Goal: Navigation & Orientation: Understand site structure

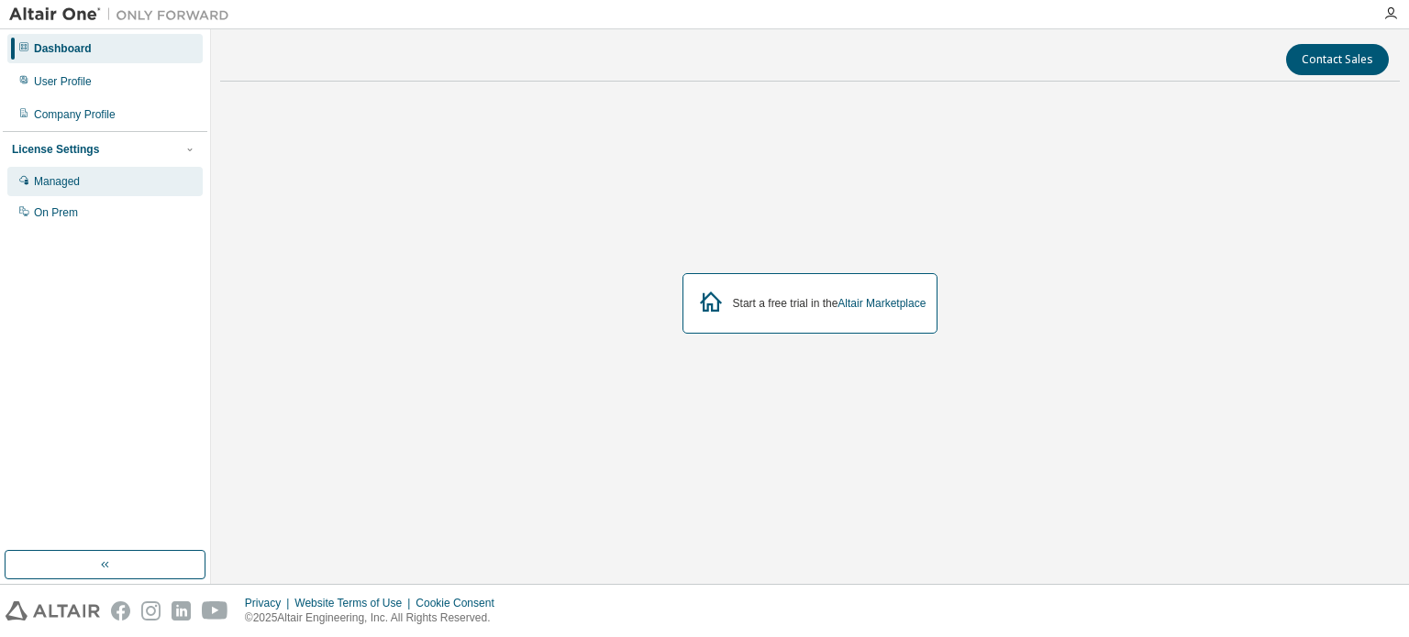
click at [61, 187] on div "Managed" at bounding box center [57, 181] width 46 height 15
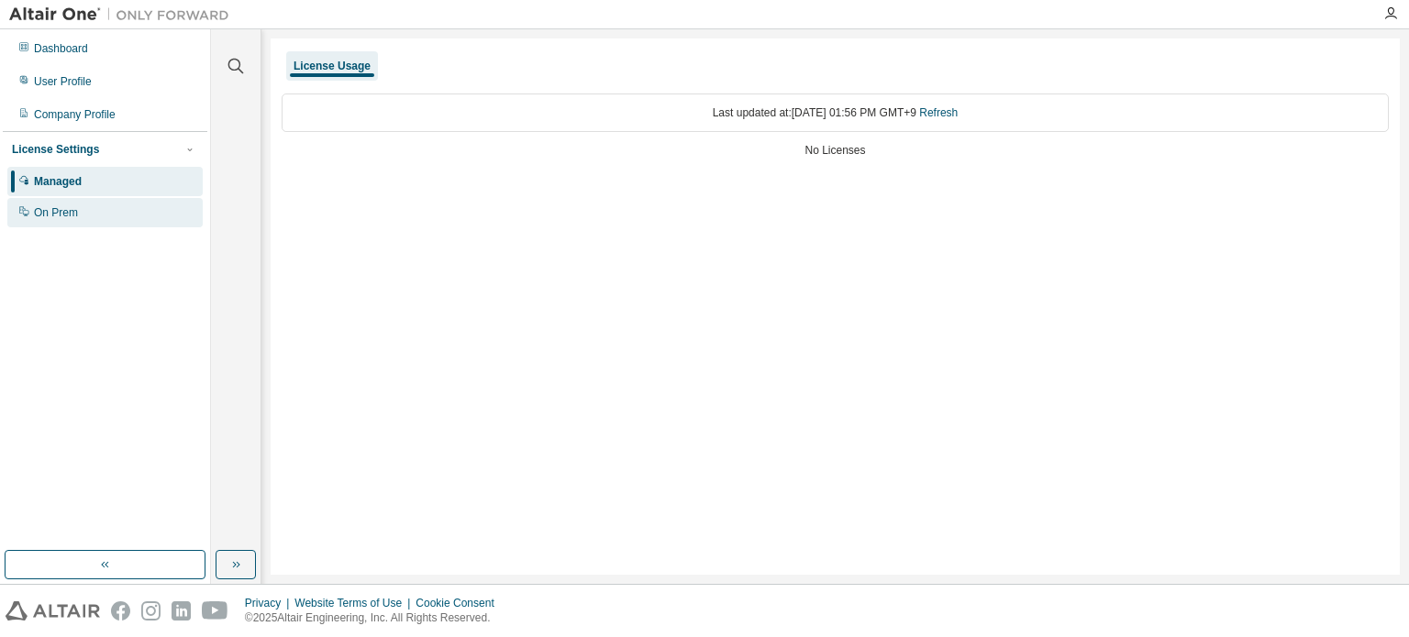
click at [99, 208] on div "On Prem" at bounding box center [104, 212] width 195 height 29
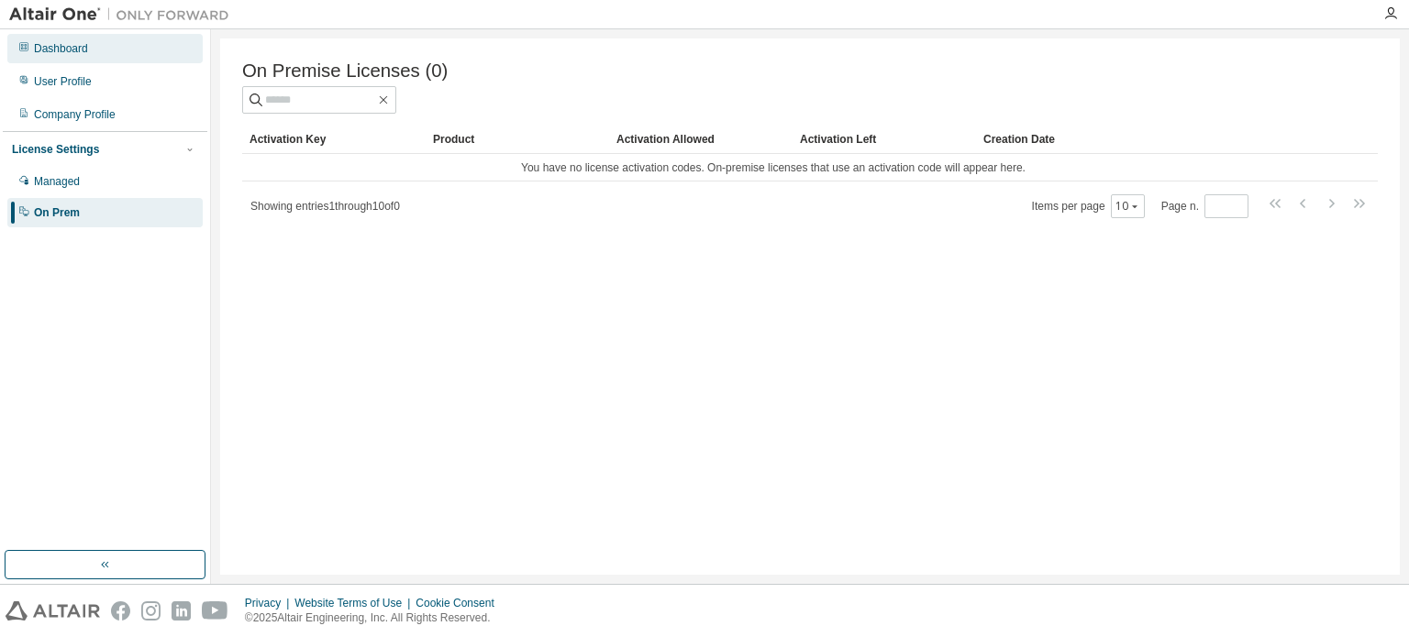
click at [103, 50] on div "Dashboard" at bounding box center [104, 48] width 195 height 29
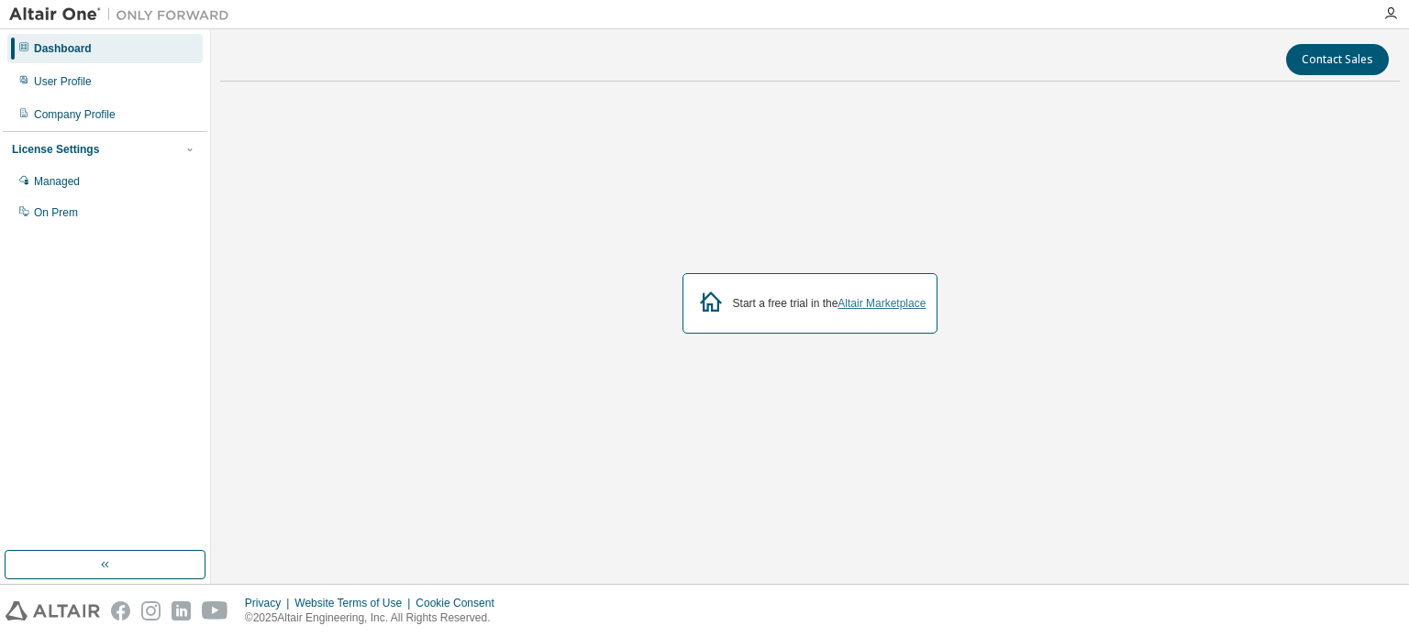
click at [855, 301] on link "Altair Marketplace" at bounding box center [881, 303] width 88 height 13
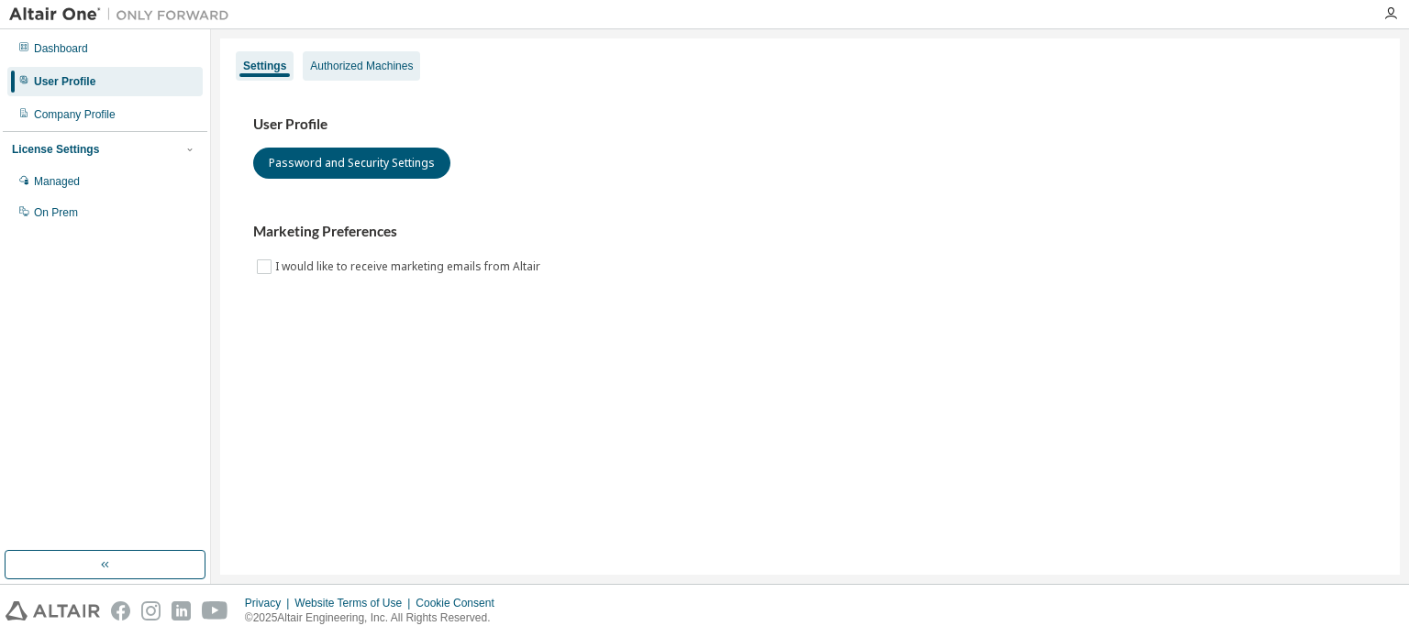
click at [364, 51] on div "Authorized Machines" at bounding box center [361, 65] width 117 height 29
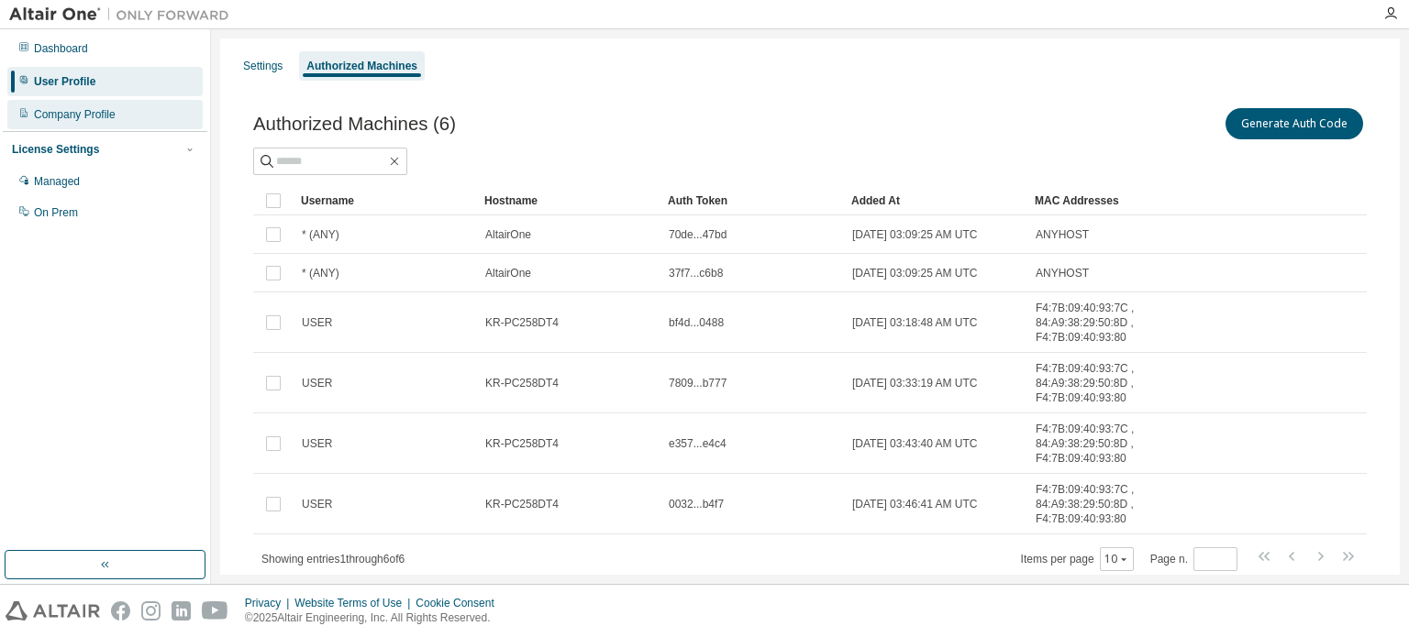
click at [88, 108] on div "Company Profile" at bounding box center [75, 114] width 82 height 15
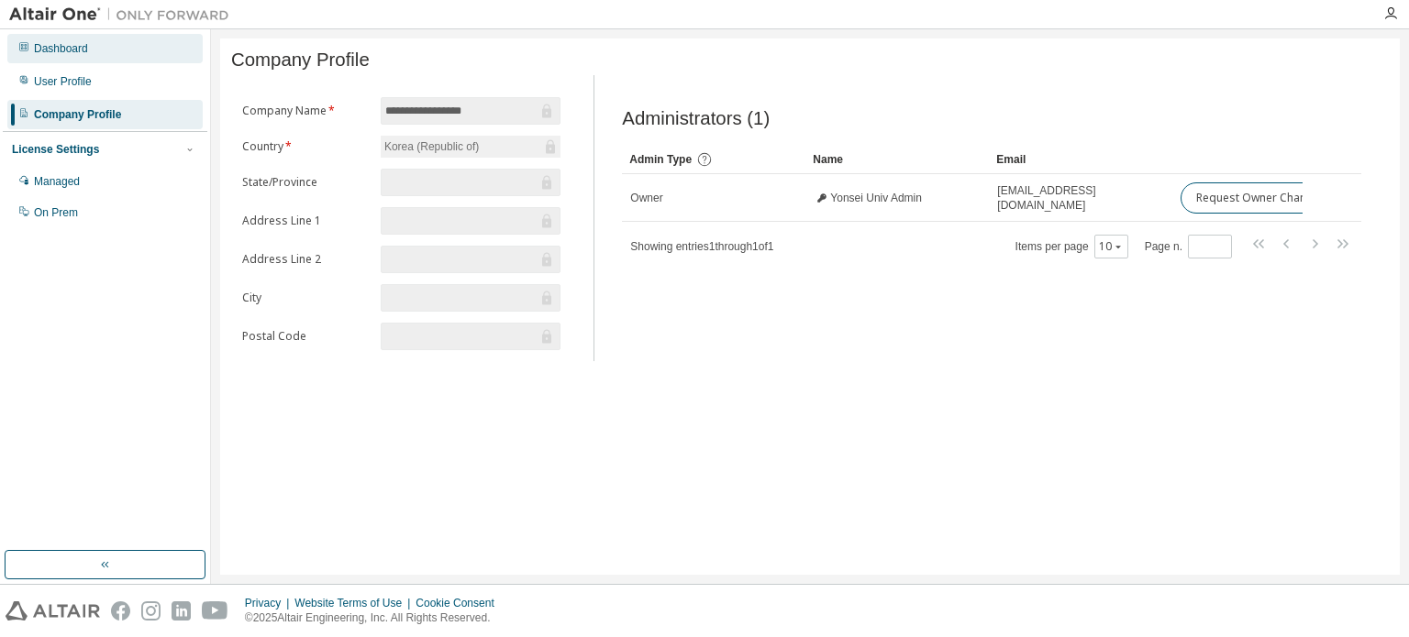
click at [88, 52] on div "Dashboard" at bounding box center [104, 48] width 195 height 29
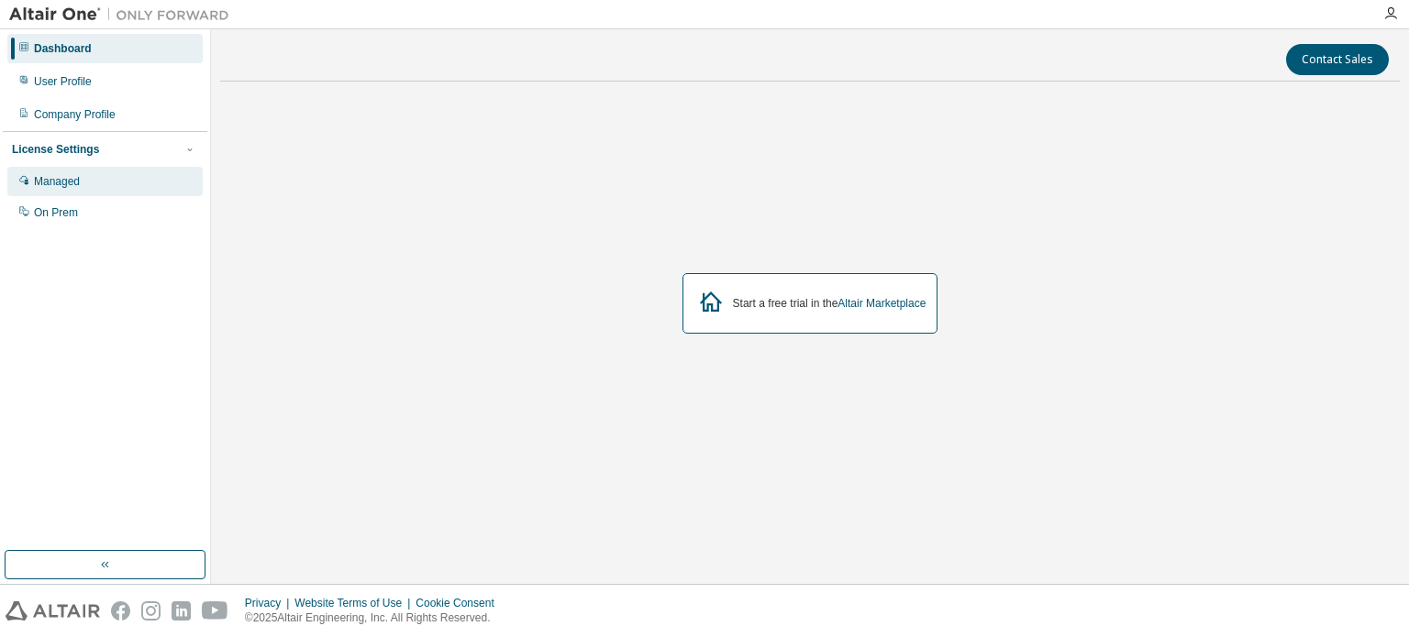
click at [81, 180] on div "Managed" at bounding box center [104, 181] width 195 height 29
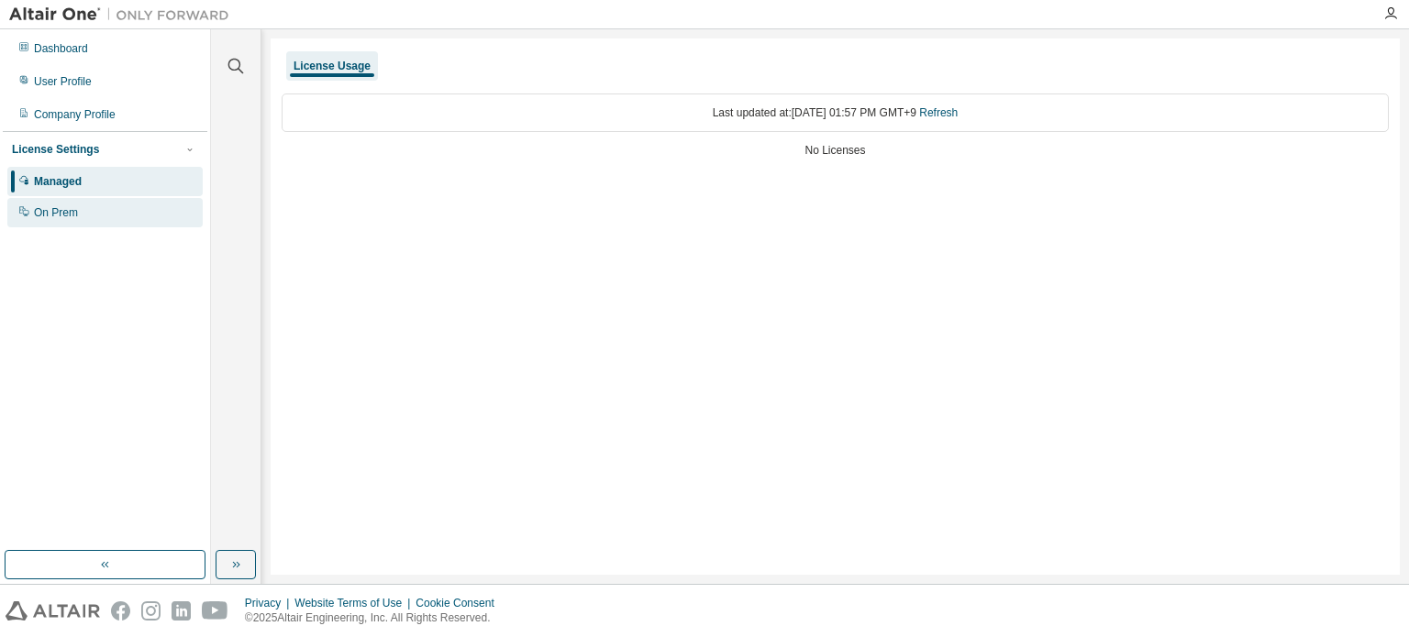
click at [71, 216] on div "On Prem" at bounding box center [56, 212] width 44 height 15
